Goal: Task Accomplishment & Management: Manage account settings

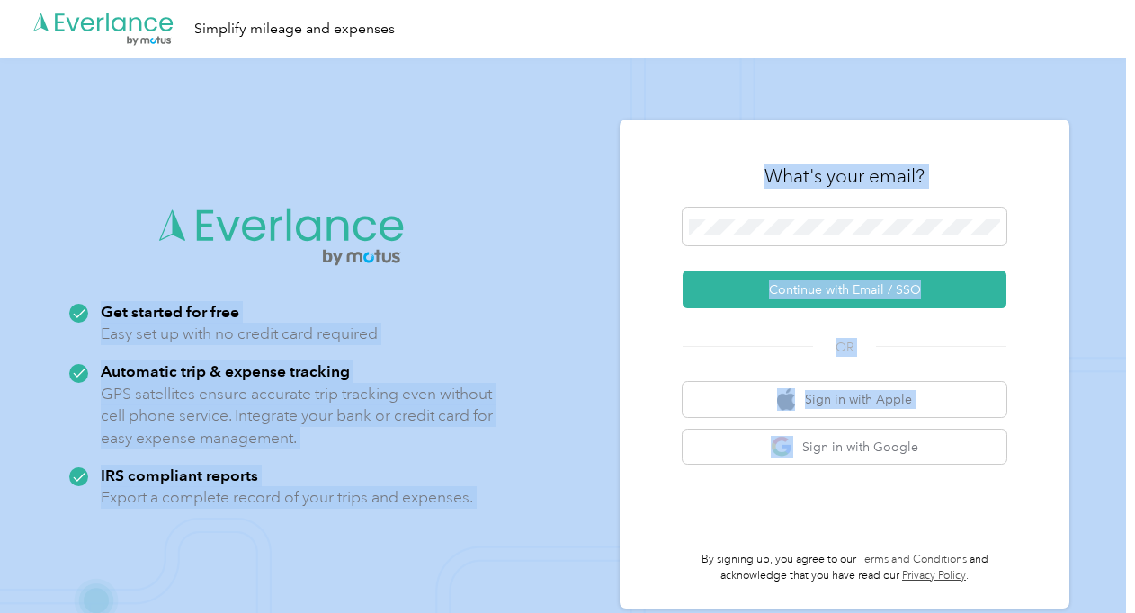
drag, startPoint x: 631, startPoint y: 388, endPoint x: 658, endPoint y: 433, distance: 52.4
click at [685, 352] on div "What's your email? Continue with Email / SSO OR Sign in with Apple Sign in with…" at bounding box center [845, 364] width 450 height 489
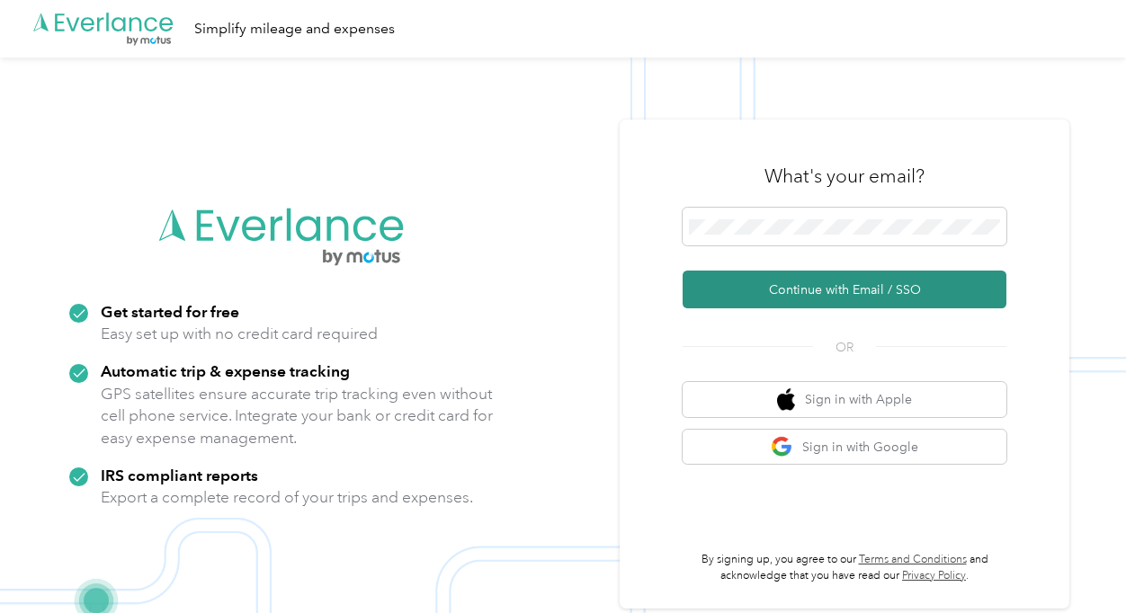
click at [745, 285] on button "Continue with Email / SSO" at bounding box center [845, 290] width 324 height 38
click at [787, 292] on button "Continue with Email / SSO" at bounding box center [845, 290] width 324 height 38
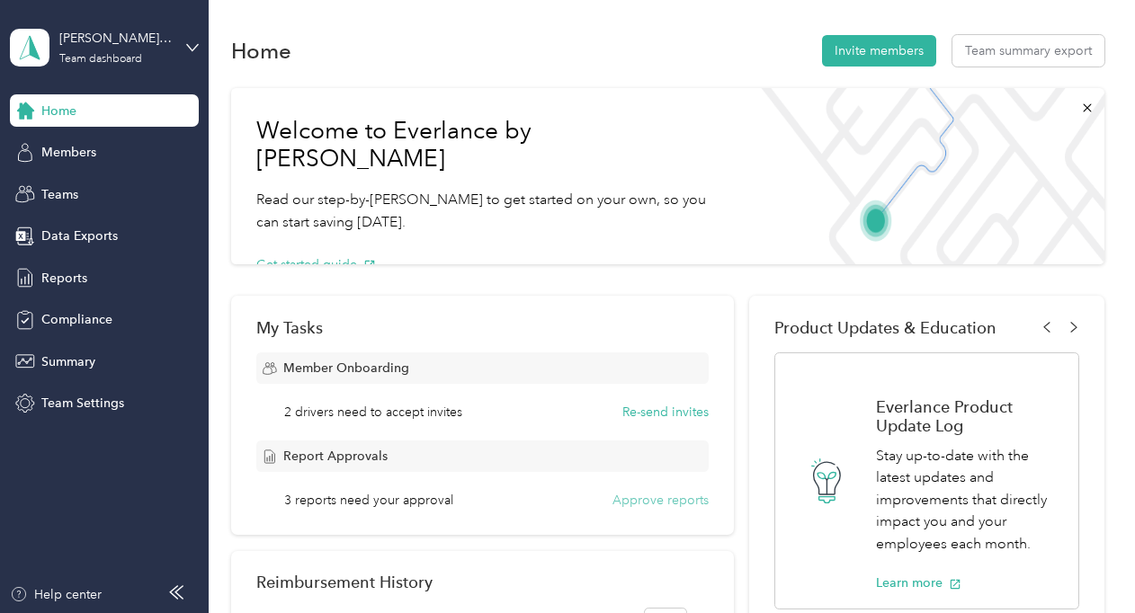
click at [653, 501] on button "Approve reports" at bounding box center [660, 500] width 96 height 19
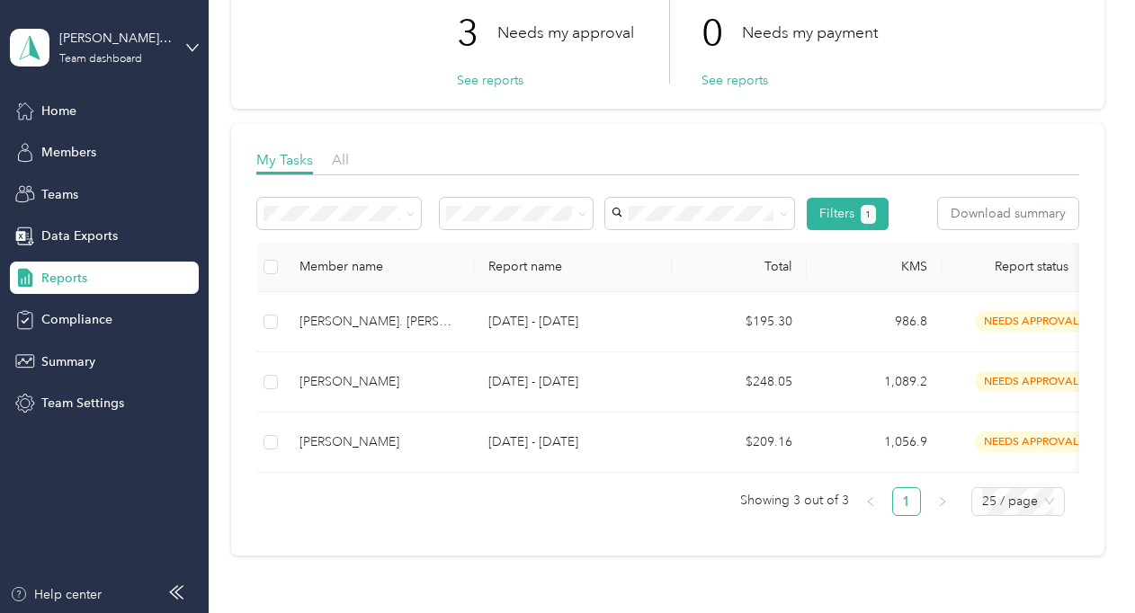
scroll to position [138, 0]
click at [187, 44] on icon at bounding box center [192, 47] width 11 height 6
click at [521, 597] on div "Reports My Tasks 3 Needs my approval See reports 0 Needs my payment See reports…" at bounding box center [667, 257] width 917 height 790
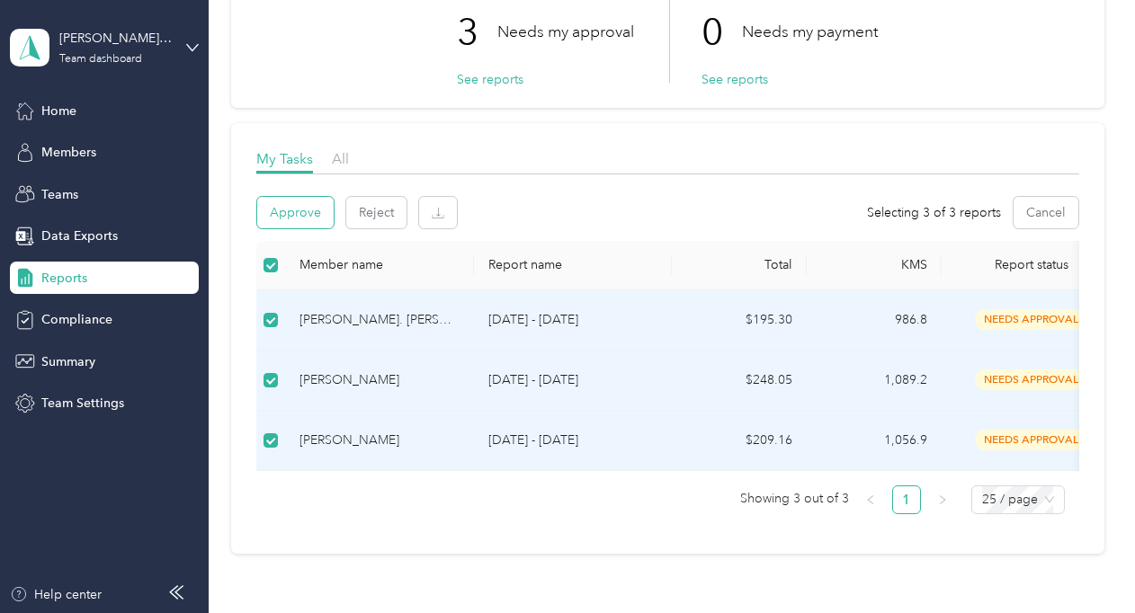
click at [301, 206] on button "Approve" at bounding box center [295, 212] width 76 height 31
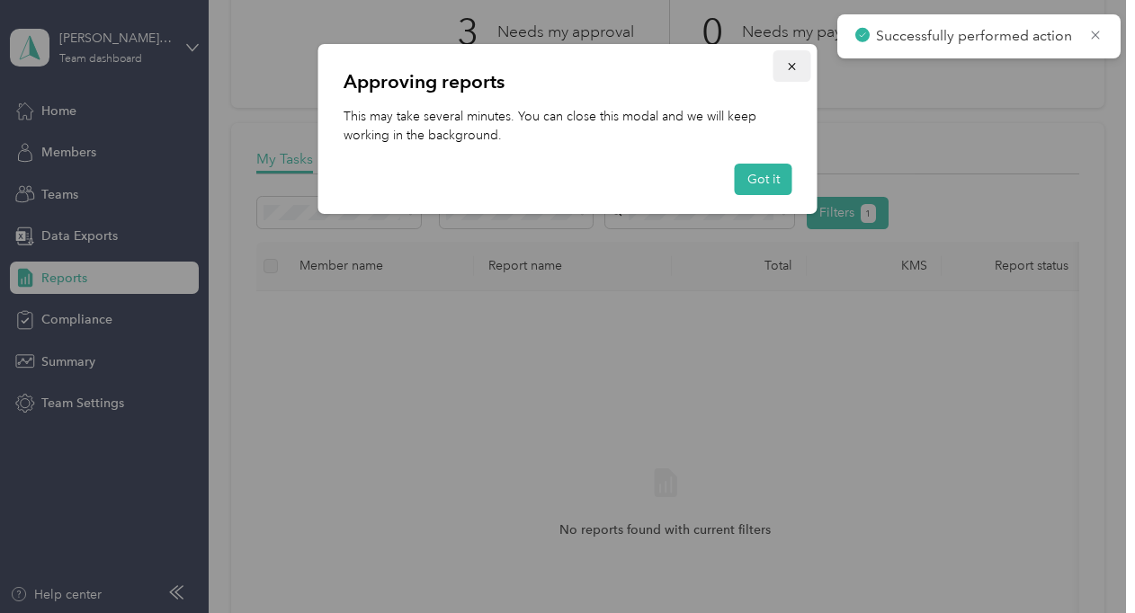
click at [792, 64] on icon "button" at bounding box center [792, 66] width 13 height 13
